Goal: Information Seeking & Learning: Find specific fact

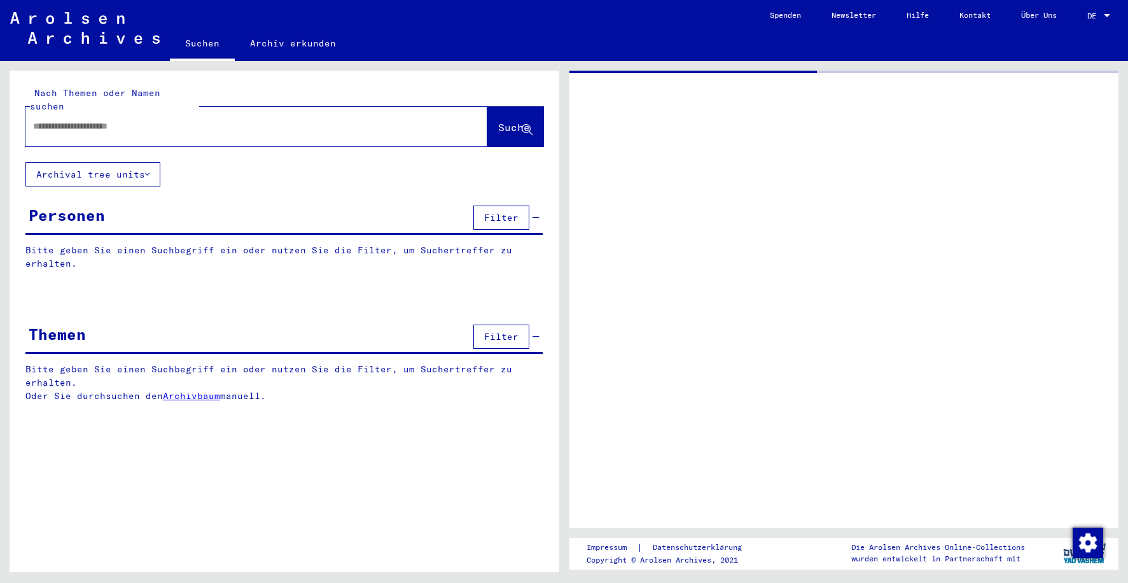
type input "********"
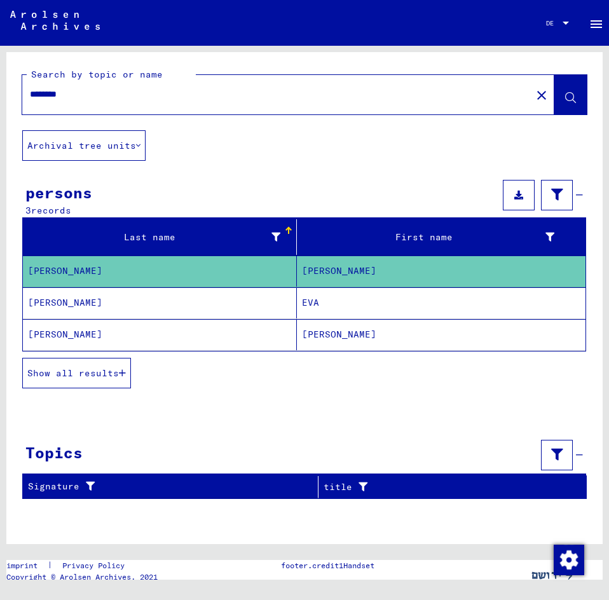
click at [308, 274] on font "[PERSON_NAME]" at bounding box center [339, 270] width 74 height 11
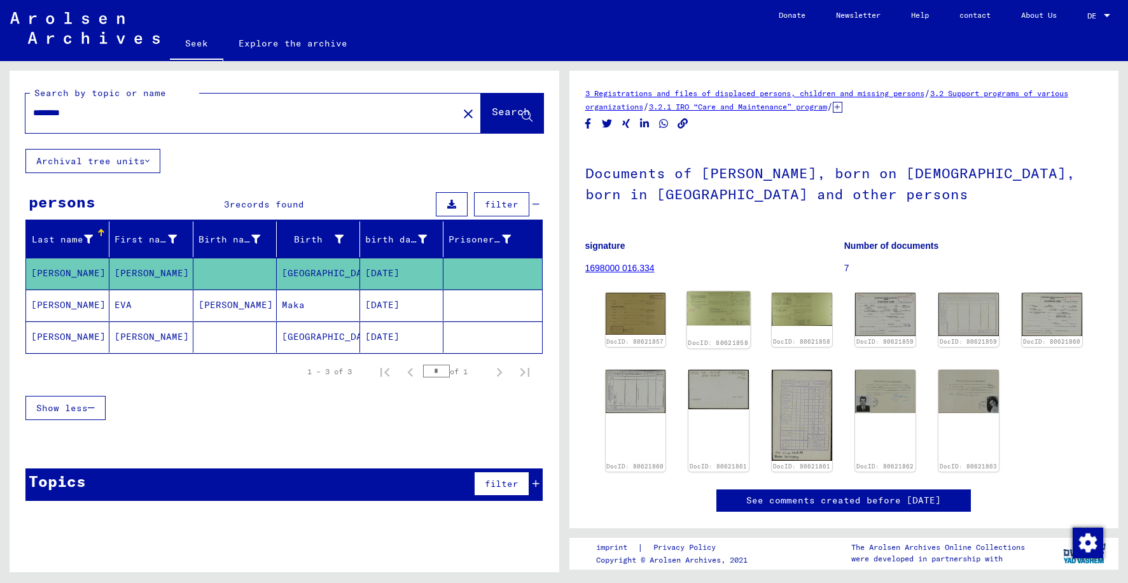
click at [731, 322] on img at bounding box center [719, 308] width 64 height 34
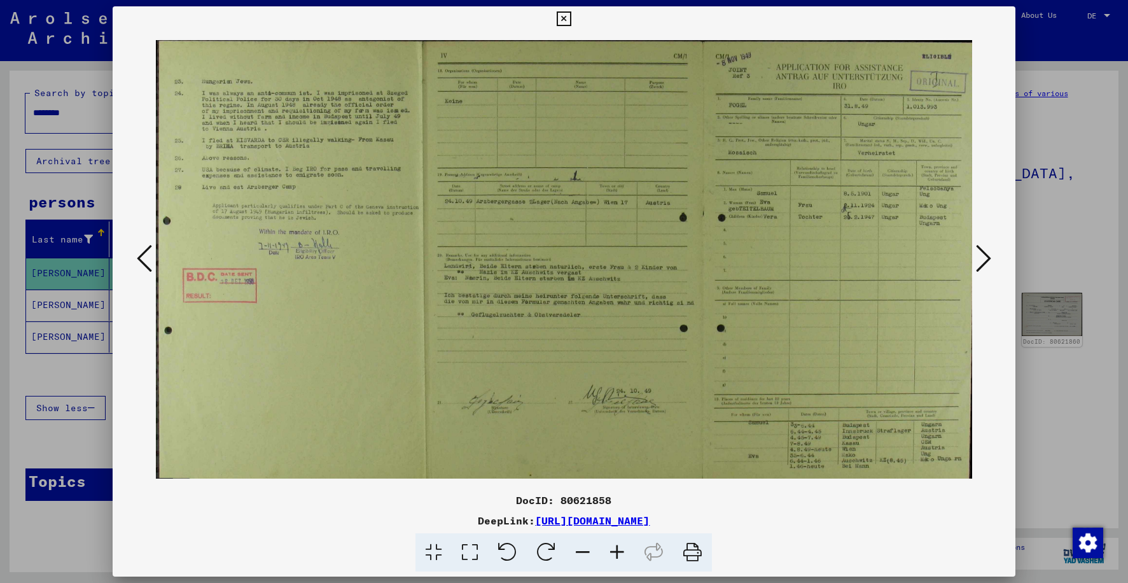
click at [141, 254] on icon at bounding box center [144, 258] width 15 height 31
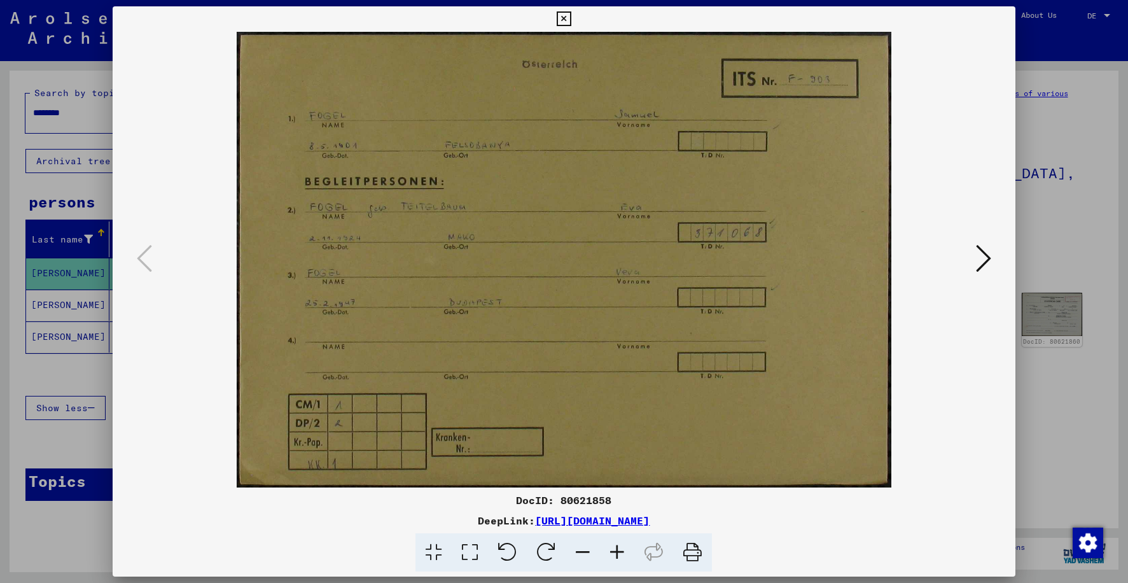
click at [978, 258] on icon at bounding box center [983, 258] width 15 height 31
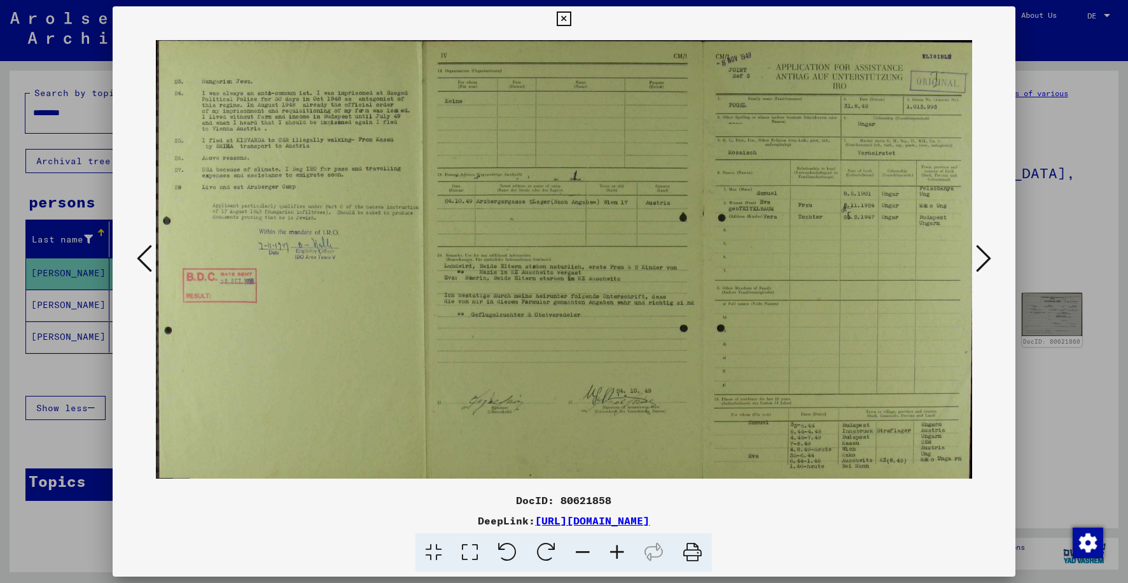
click at [978, 258] on icon at bounding box center [983, 258] width 15 height 31
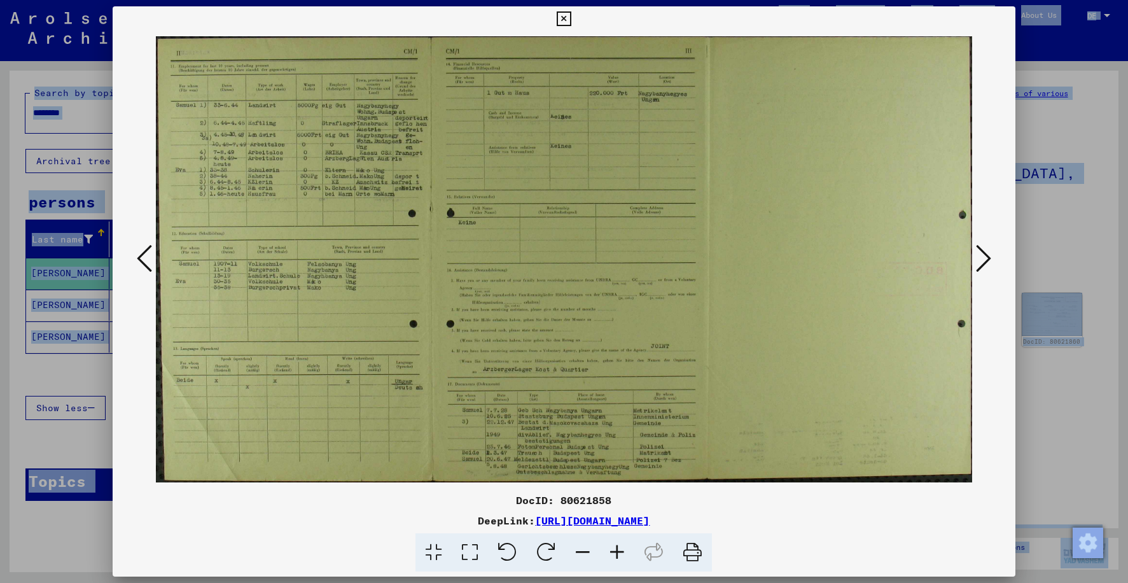
drag, startPoint x: 668, startPoint y: 18, endPoint x: 668, endPoint y: -2, distance: 19.7
click at [668, 0] on html "Seek Explore the archive Donate Newsletter Help contact About Us Seek Explore t…" at bounding box center [564, 291] width 1128 height 583
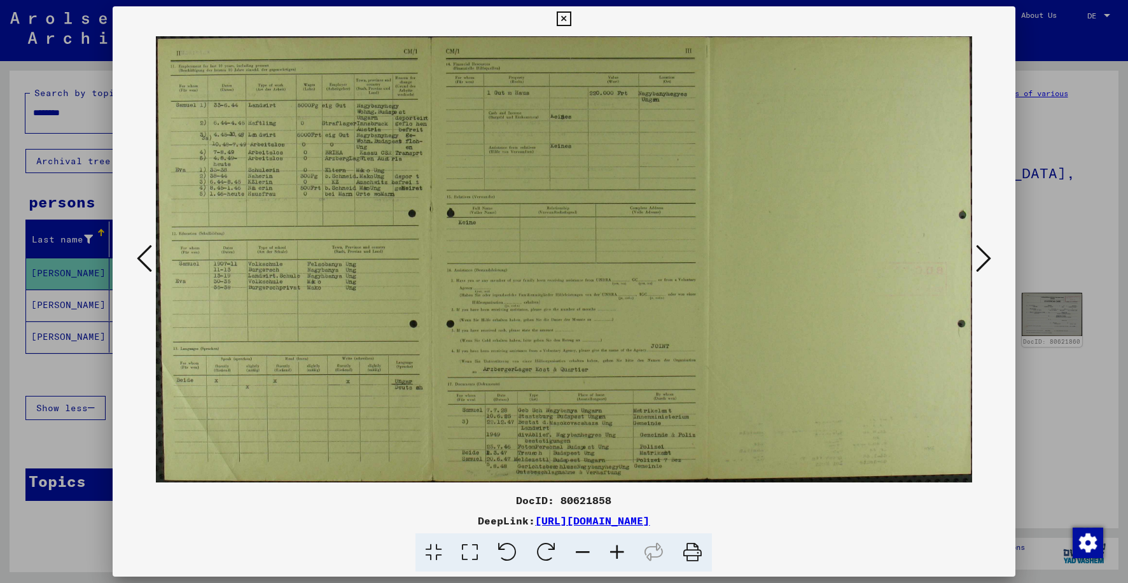
click at [618, 552] on icon at bounding box center [617, 552] width 34 height 39
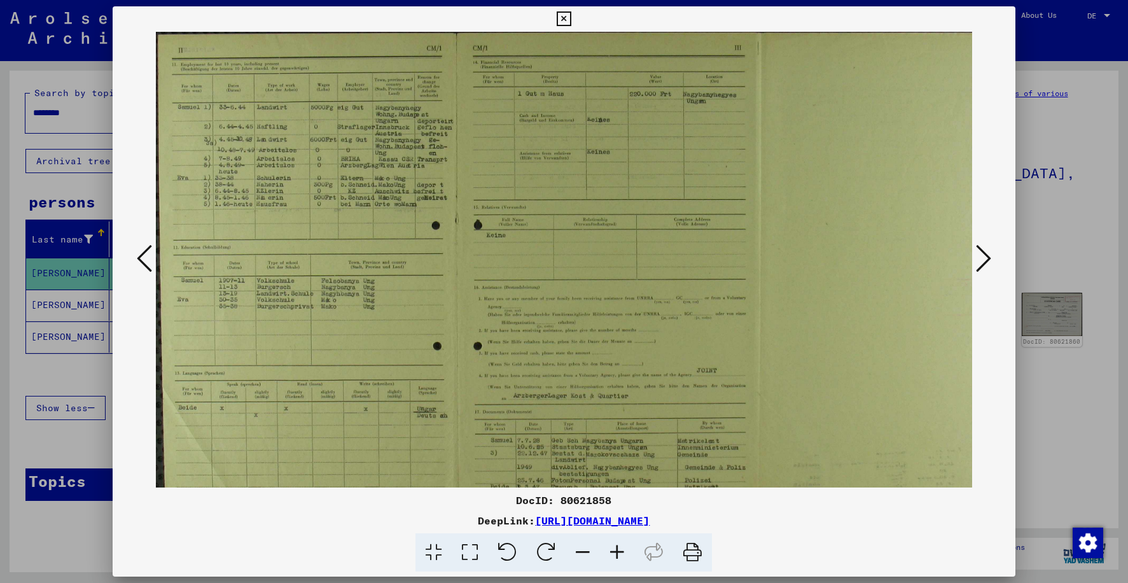
click at [618, 552] on icon at bounding box center [617, 552] width 34 height 39
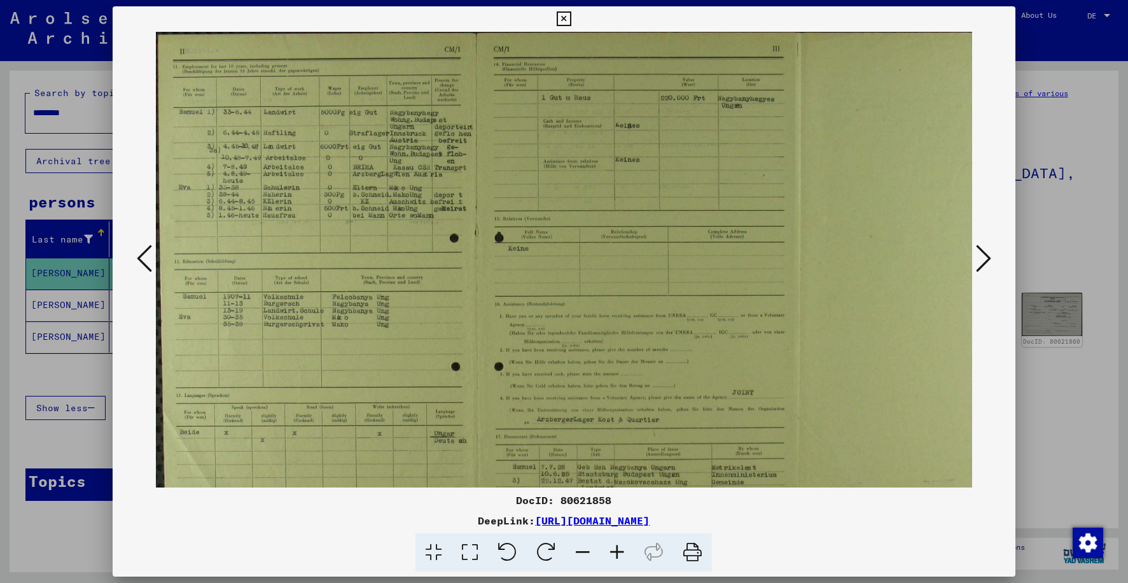
click at [618, 552] on icon at bounding box center [617, 552] width 34 height 39
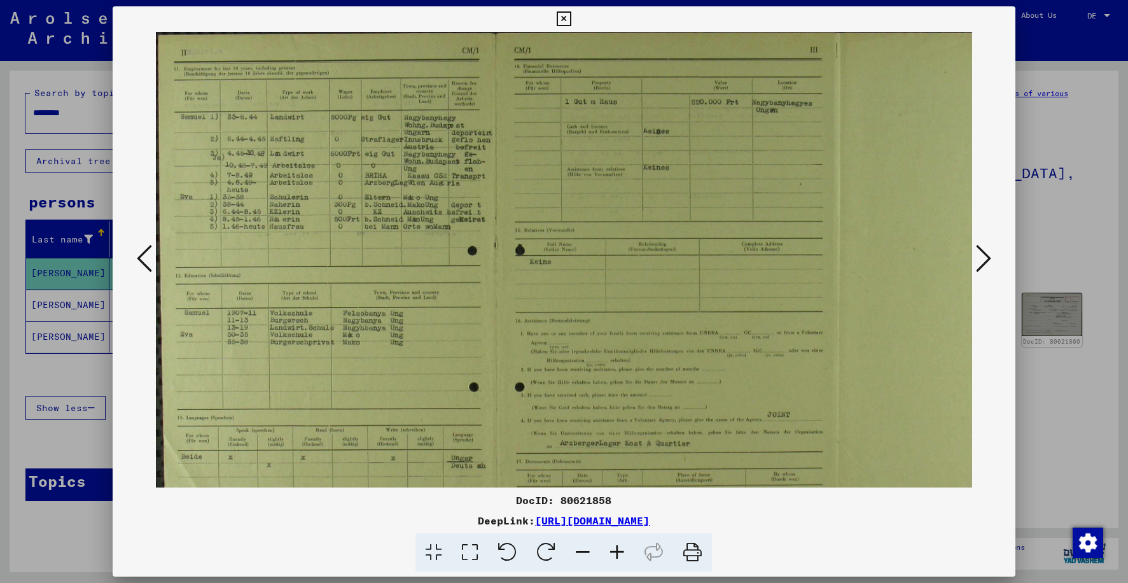
click at [618, 552] on icon at bounding box center [617, 552] width 34 height 39
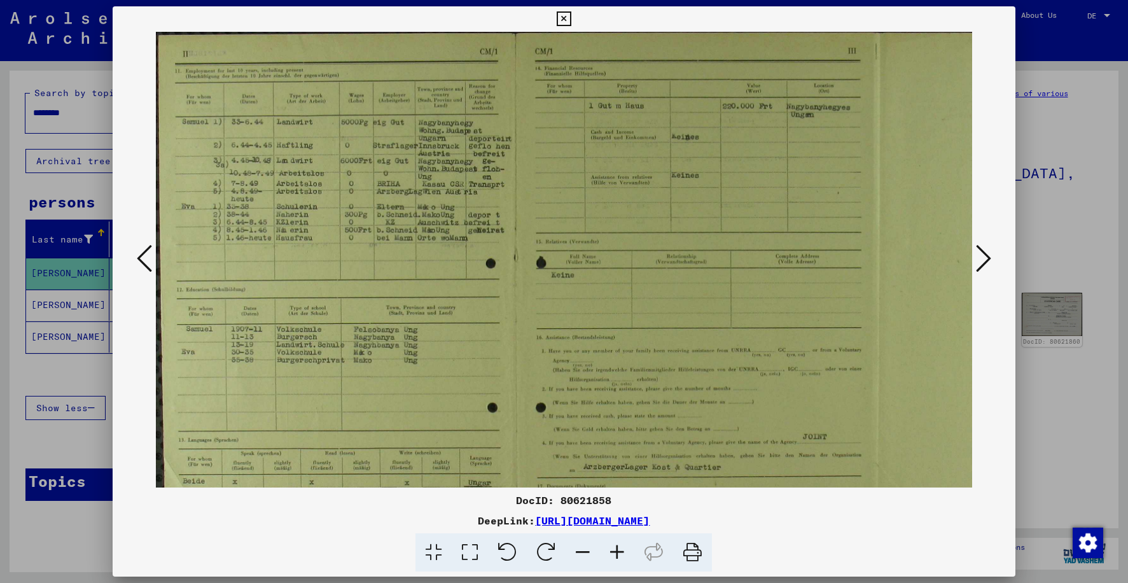
click at [618, 552] on icon at bounding box center [617, 552] width 34 height 39
click at [617, 552] on icon at bounding box center [617, 552] width 34 height 39
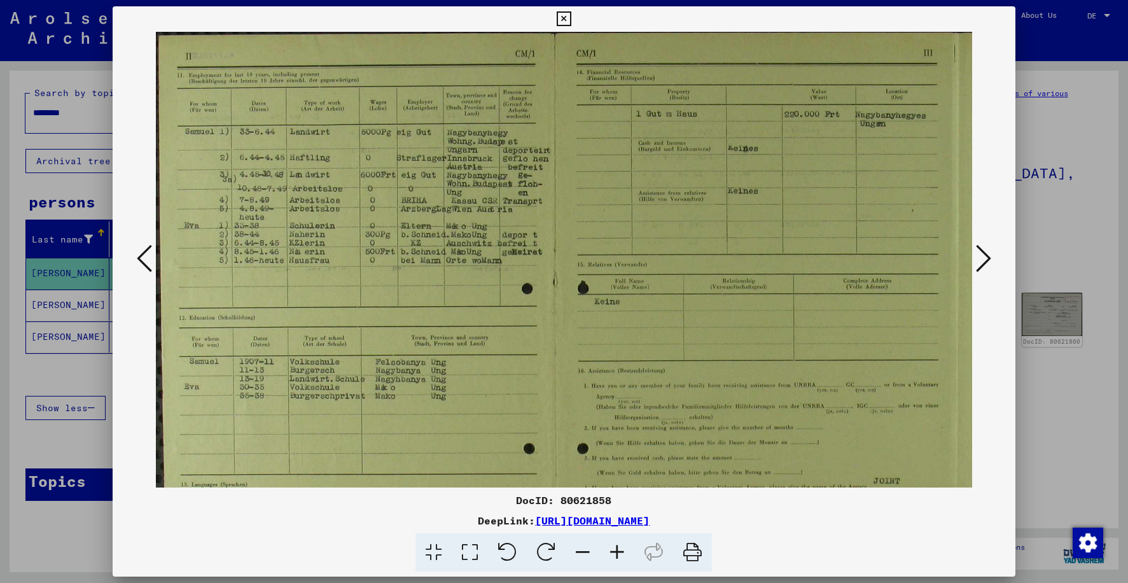
click at [617, 552] on icon at bounding box center [617, 552] width 34 height 39
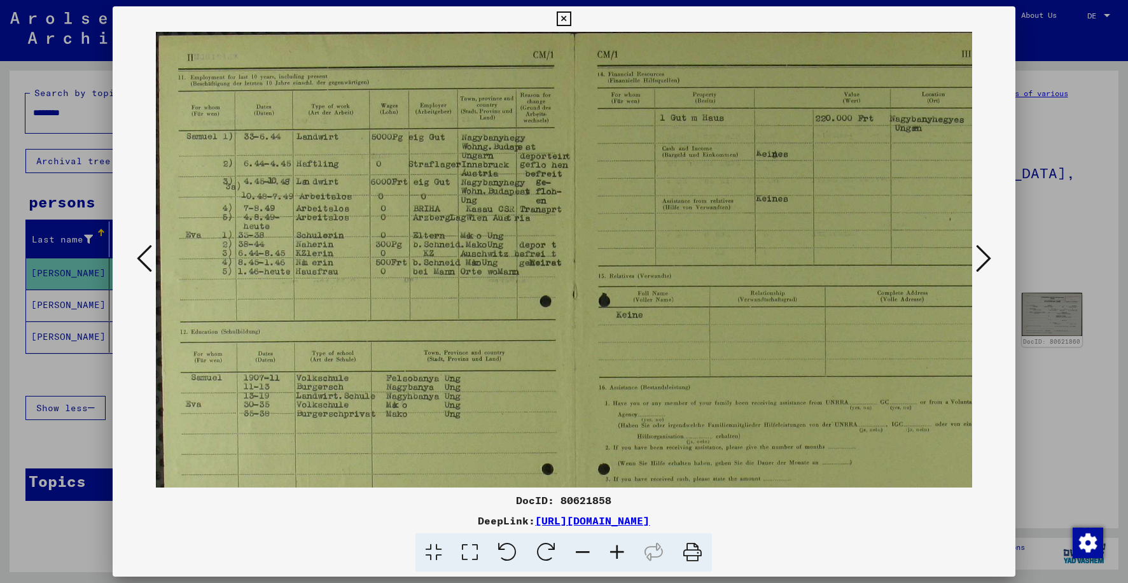
click at [617, 552] on icon at bounding box center [617, 552] width 34 height 39
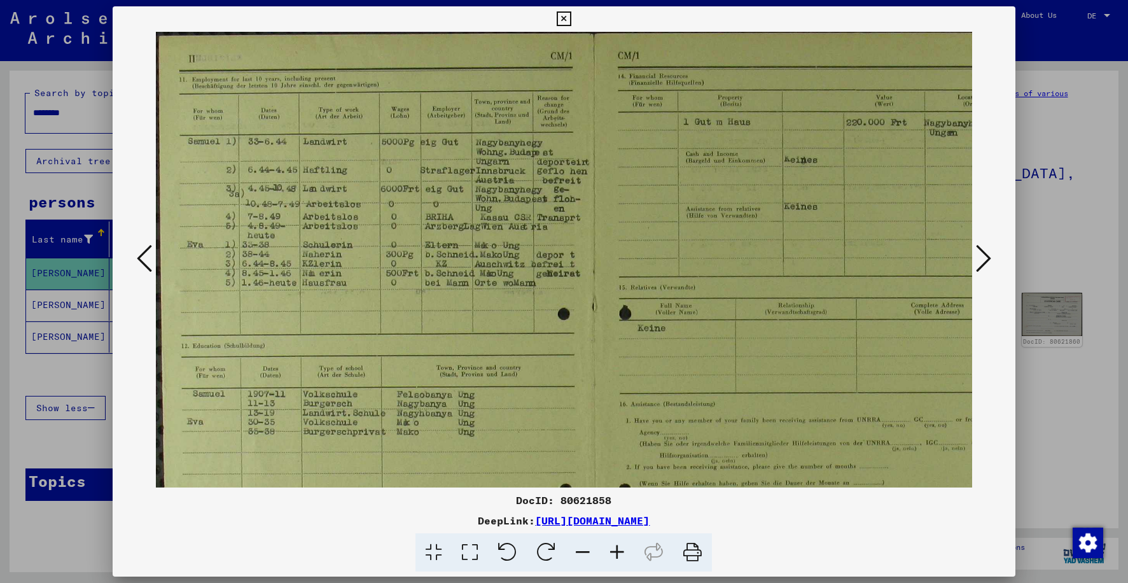
click at [617, 552] on icon at bounding box center [617, 552] width 34 height 39
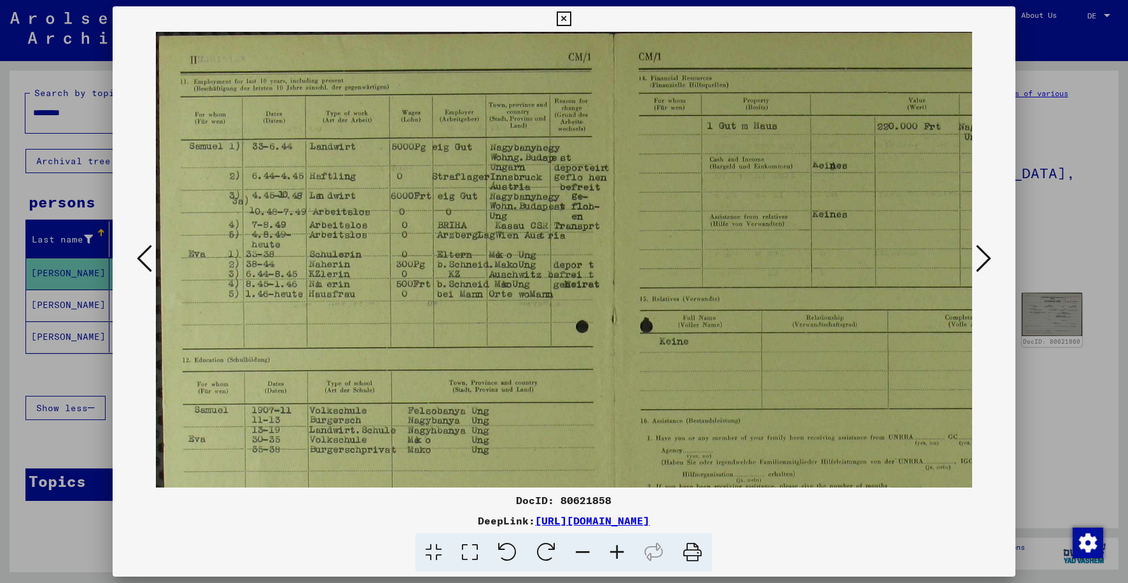
click at [617, 552] on icon at bounding box center [617, 552] width 34 height 39
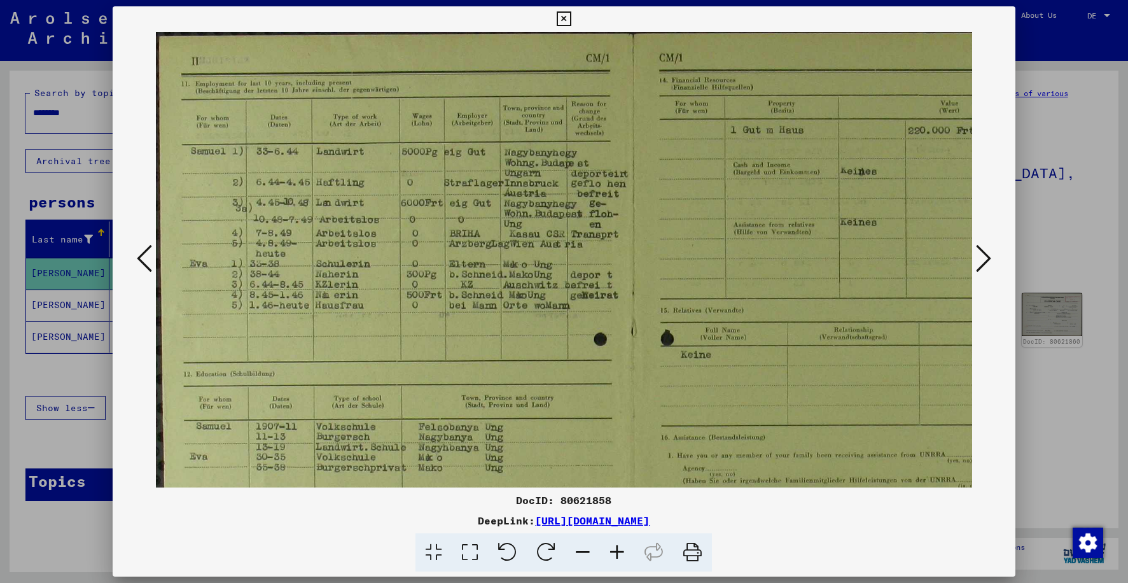
click at [982, 258] on icon at bounding box center [983, 258] width 15 height 31
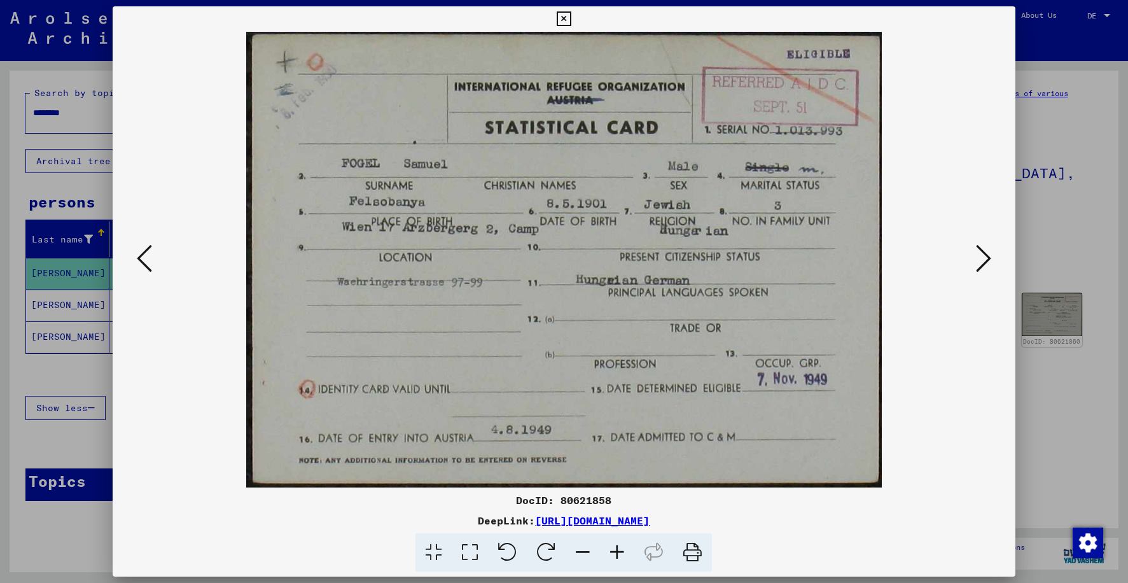
click at [141, 258] on icon at bounding box center [144, 258] width 15 height 31
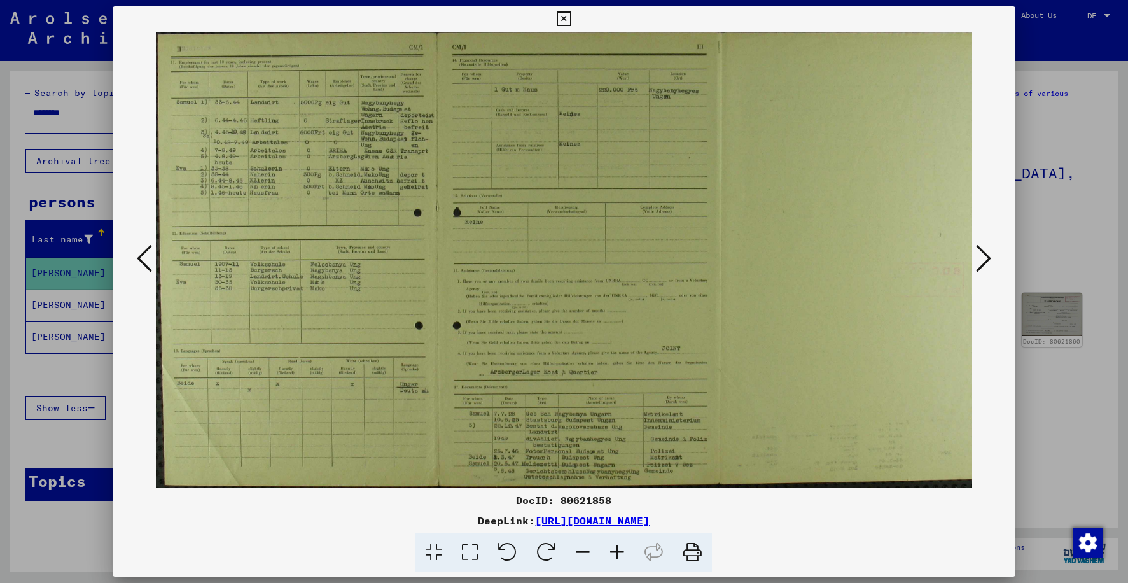
click at [141, 258] on icon at bounding box center [144, 258] width 15 height 31
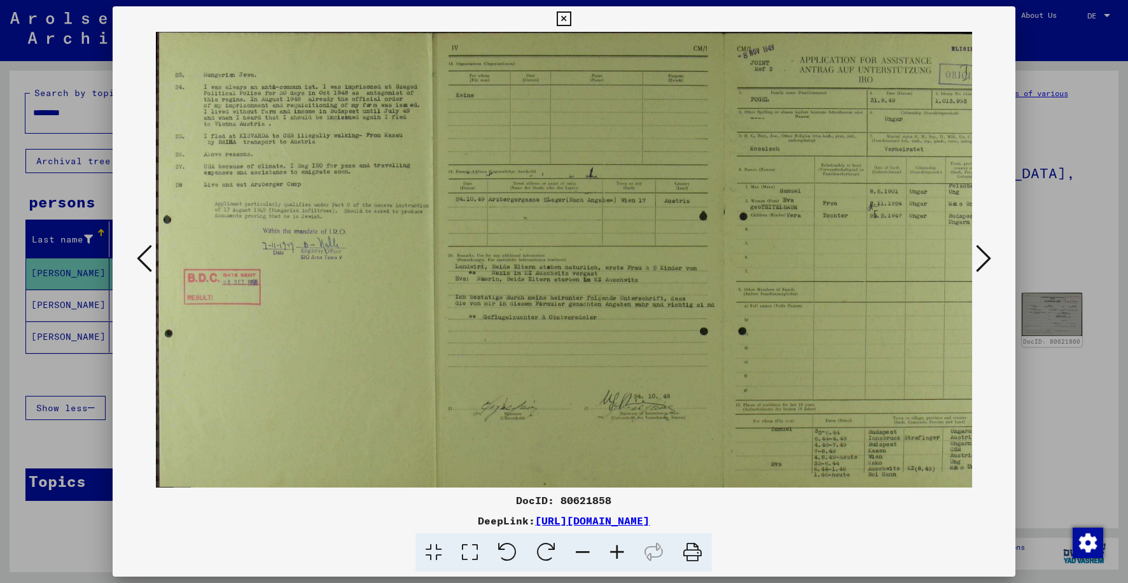
click at [618, 554] on icon at bounding box center [617, 552] width 34 height 39
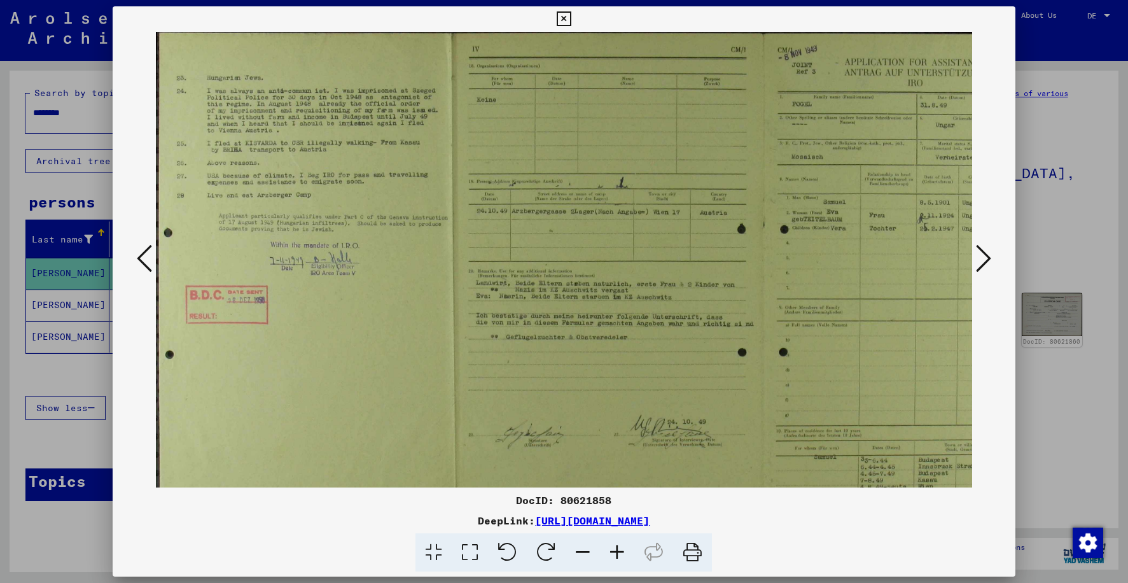
click at [618, 554] on icon at bounding box center [617, 552] width 34 height 39
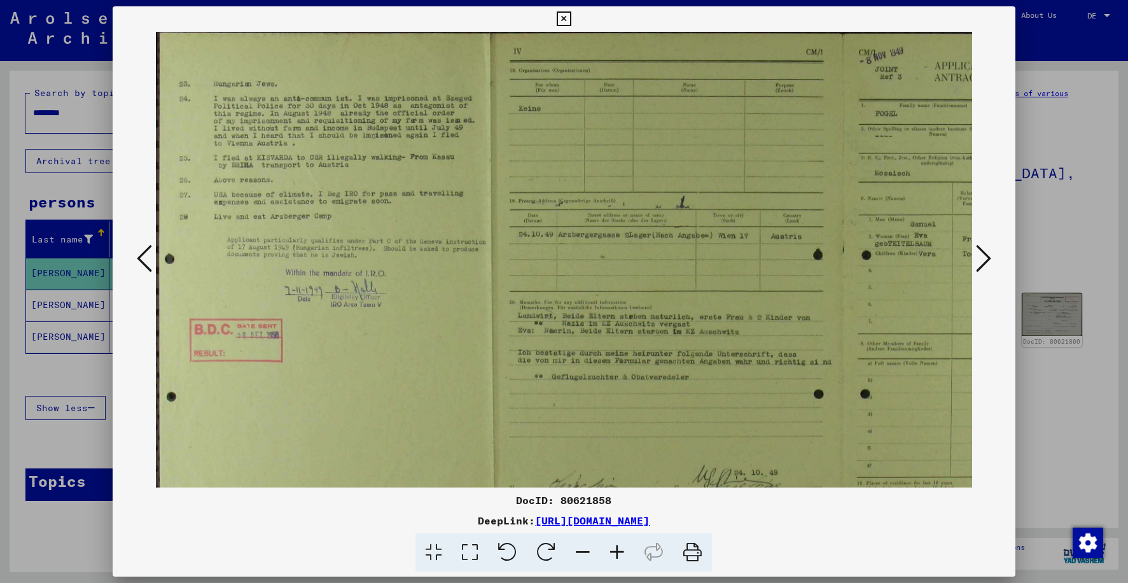
click at [617, 554] on icon at bounding box center [617, 552] width 34 height 39
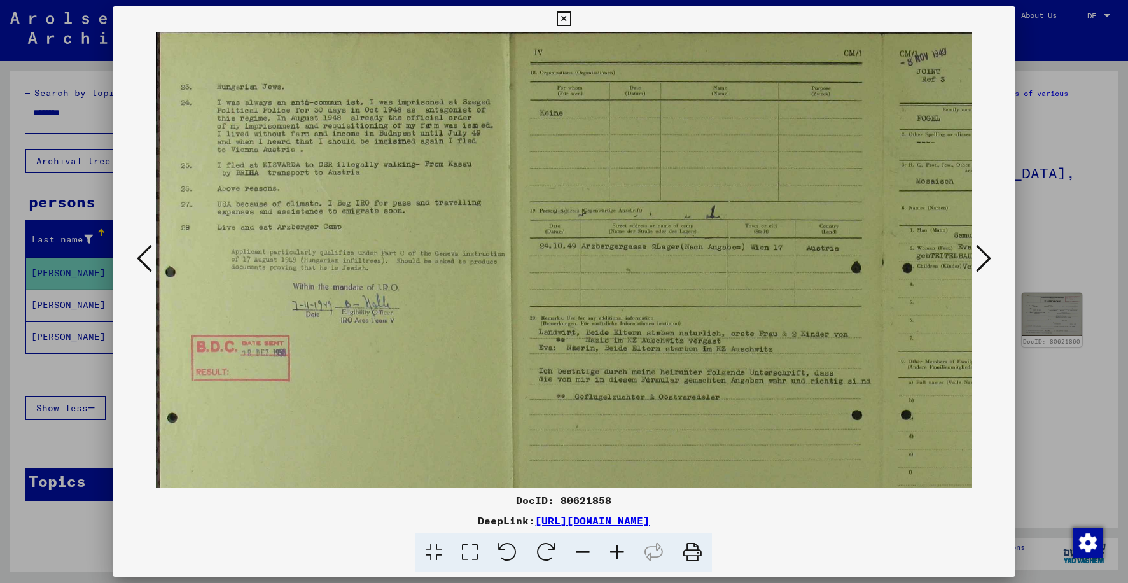
click at [616, 554] on icon at bounding box center [617, 552] width 34 height 39
click at [613, 553] on icon at bounding box center [617, 552] width 34 height 39
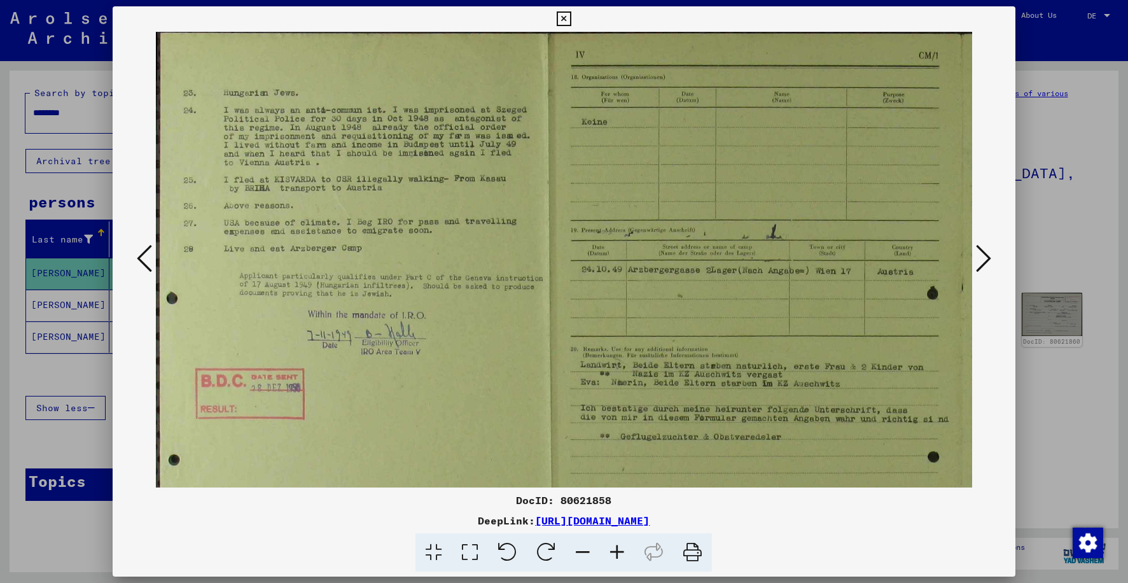
click at [613, 553] on icon at bounding box center [617, 552] width 34 height 39
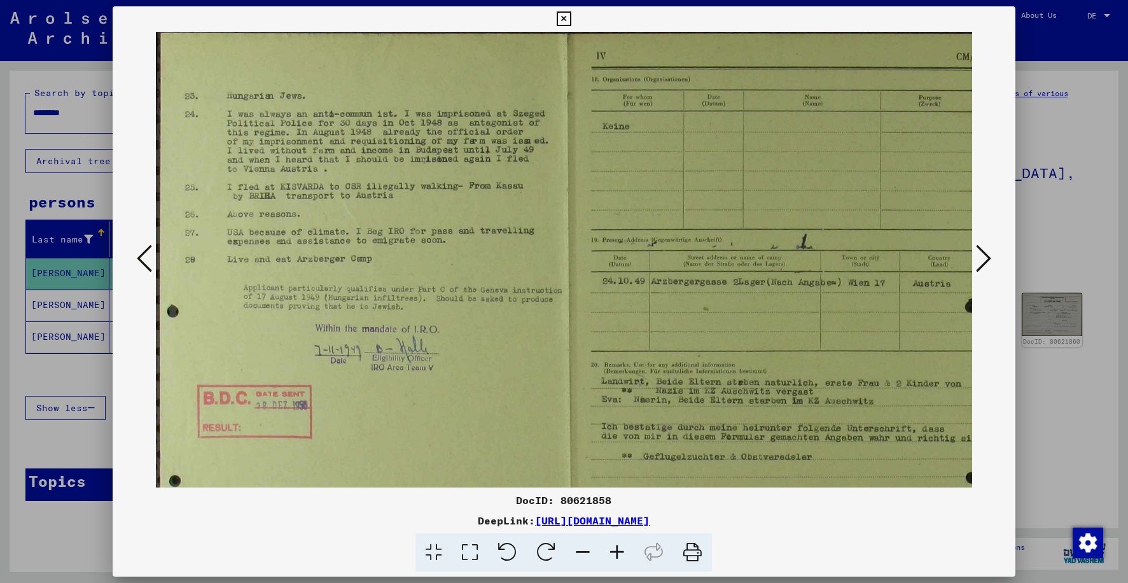
click at [613, 553] on icon at bounding box center [617, 552] width 34 height 39
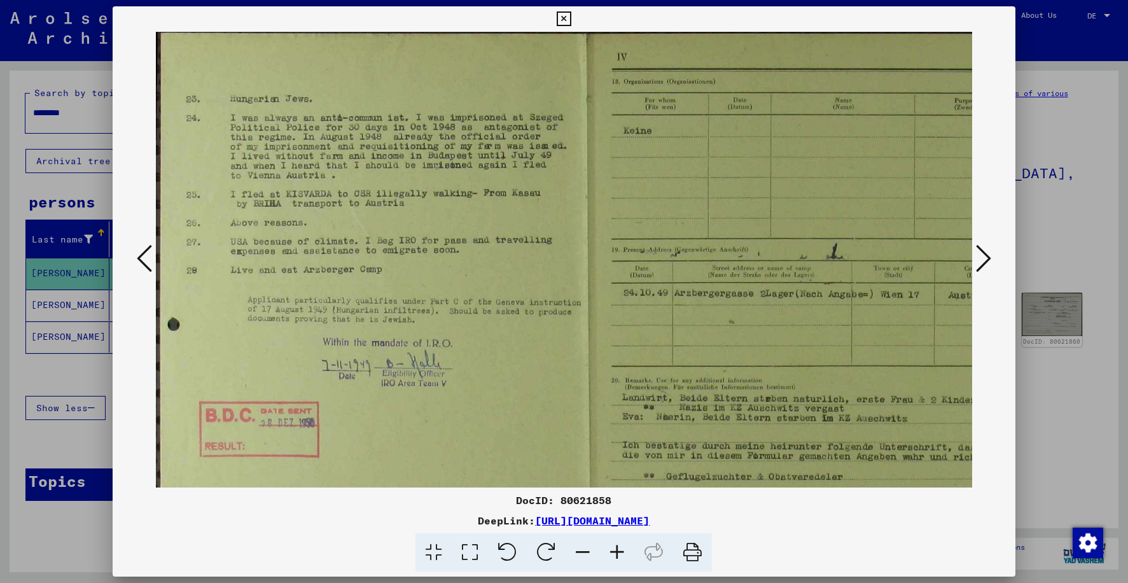
click at [613, 553] on icon at bounding box center [617, 552] width 34 height 39
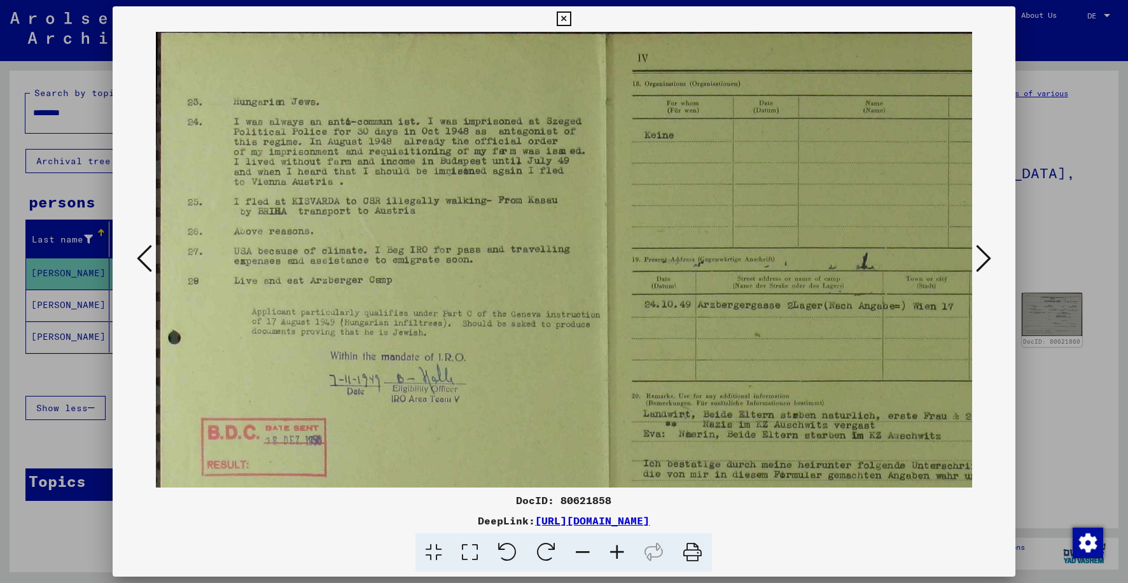
click at [613, 553] on icon at bounding box center [617, 552] width 34 height 39
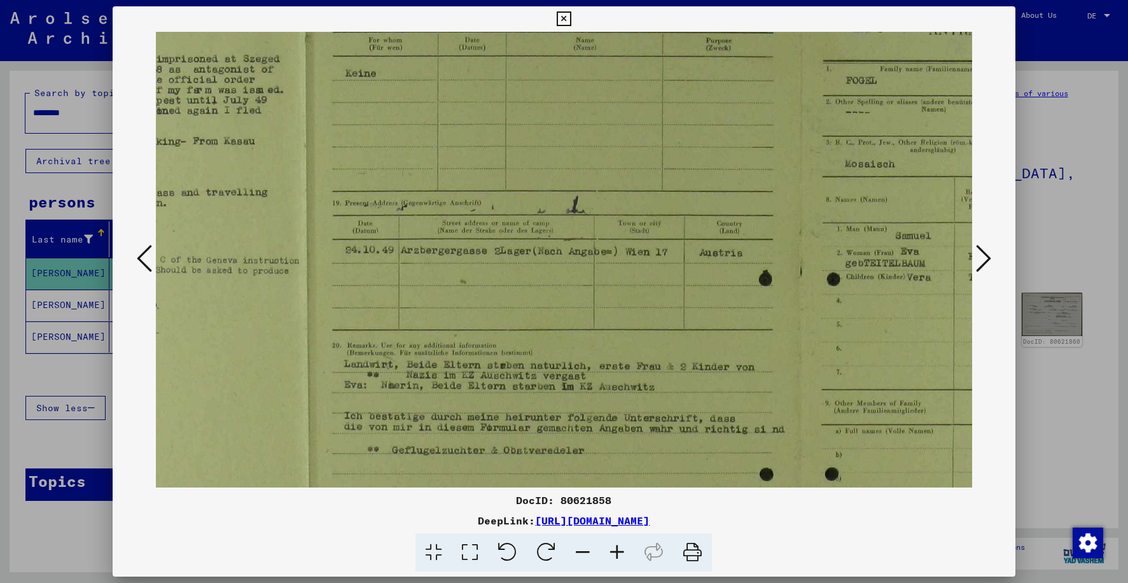
scroll to position [65, 340]
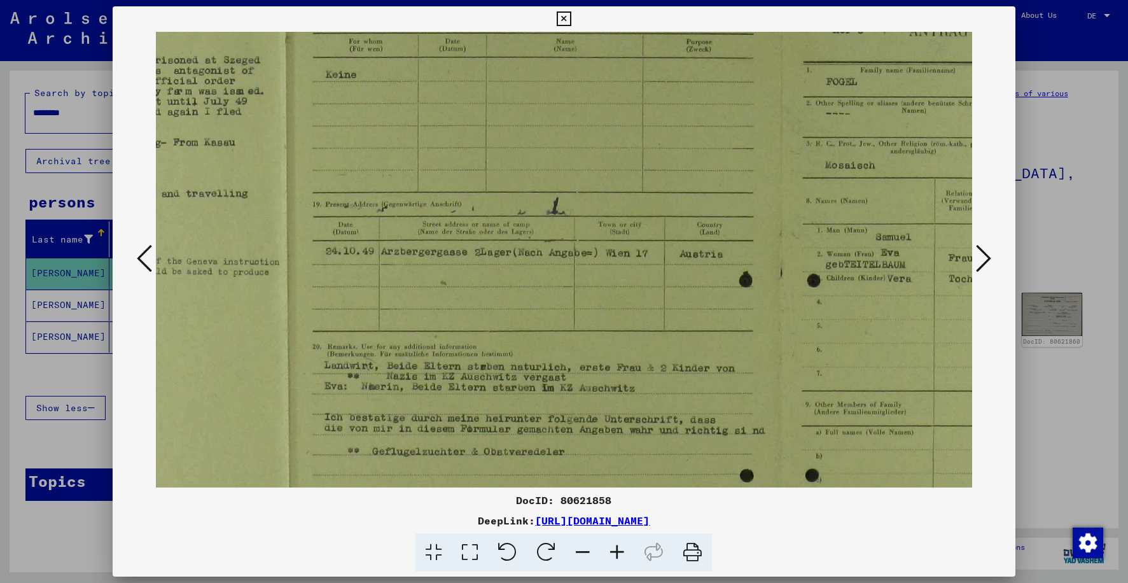
drag, startPoint x: 663, startPoint y: 327, endPoint x: 323, endPoint y: 262, distance: 345.8
click at [323, 262] on img at bounding box center [535, 354] width 1439 height 774
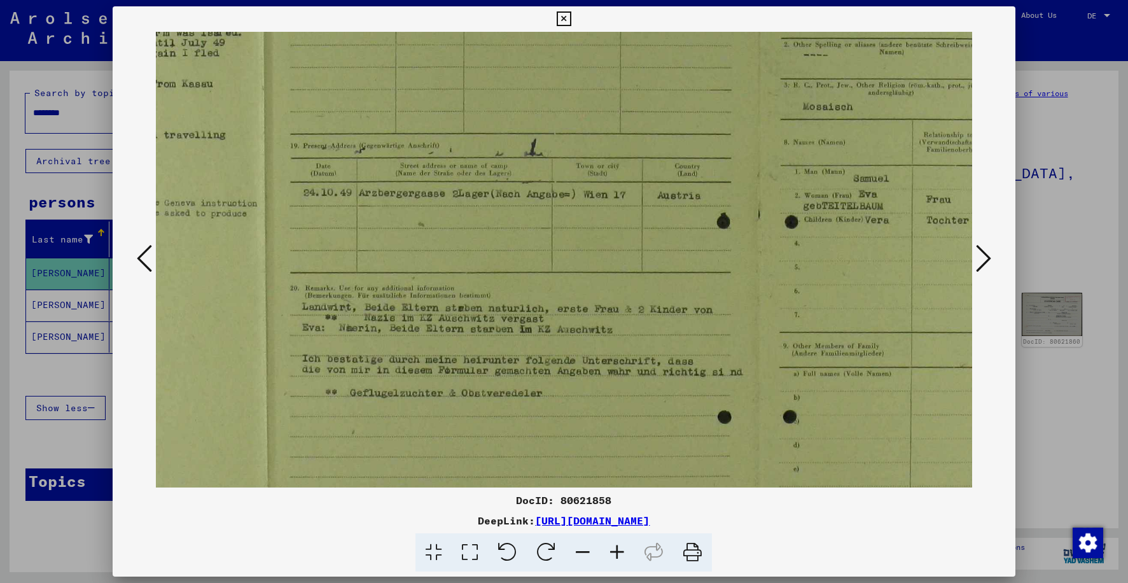
scroll to position [130, 364]
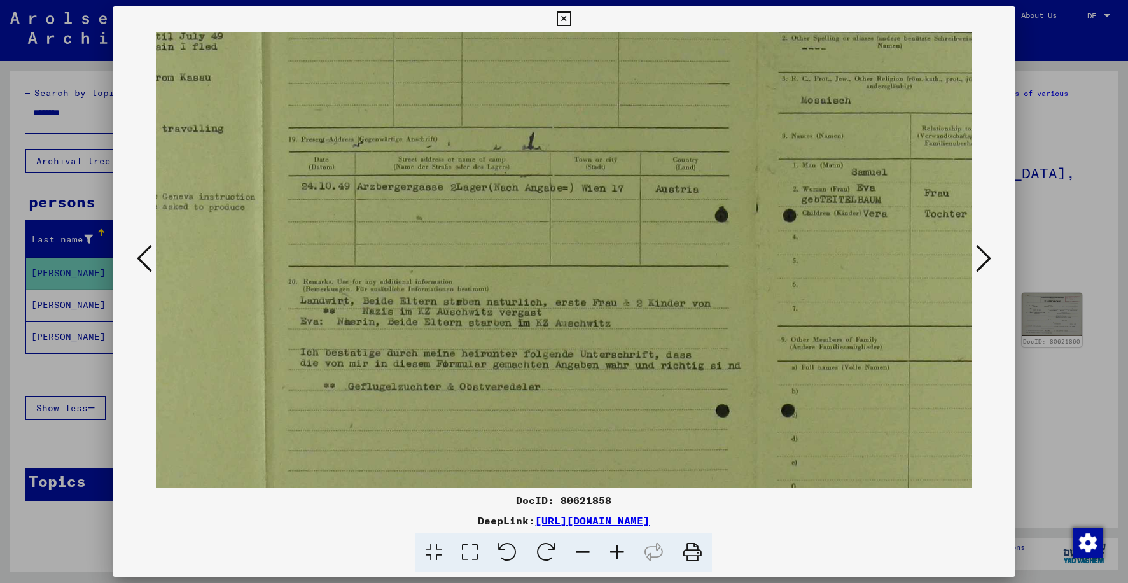
drag, startPoint x: 520, startPoint y: 283, endPoint x: 515, endPoint y: 265, distance: 19.3
click at [515, 265] on img at bounding box center [511, 289] width 1439 height 774
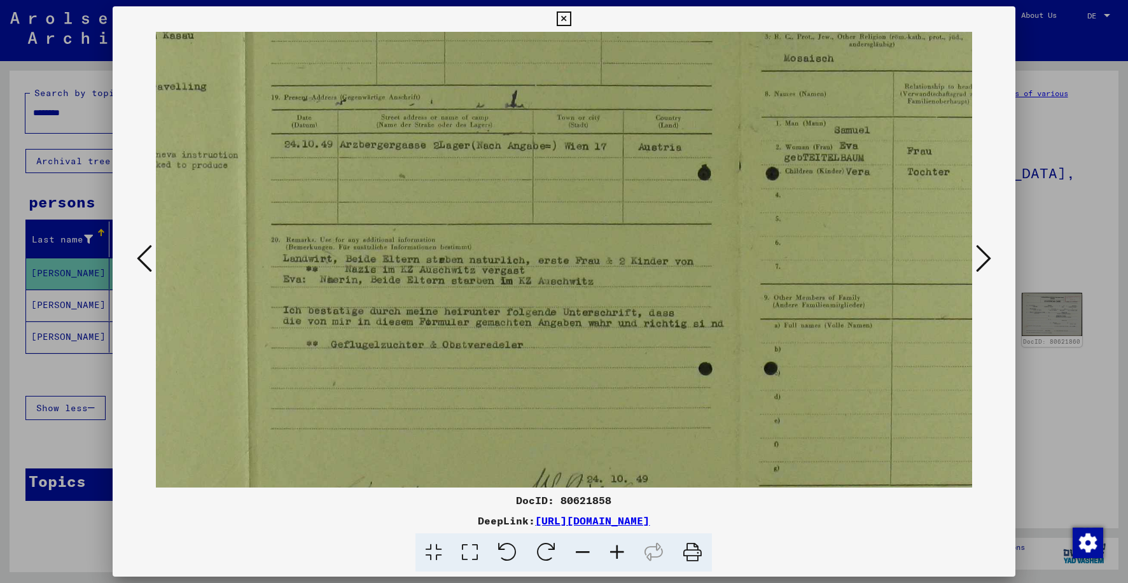
scroll to position [172, 381]
drag, startPoint x: 440, startPoint y: 300, endPoint x: 582, endPoint y: 257, distance: 148.1
click at [582, 257] on img at bounding box center [494, 246] width 1439 height 774
